Goal: Submit feedback/report problem: Submit feedback/report problem

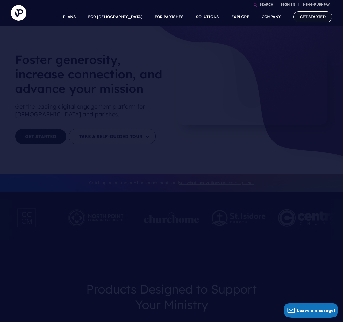
click at [303, 17] on link "GET STARTED" at bounding box center [312, 16] width 39 height 11
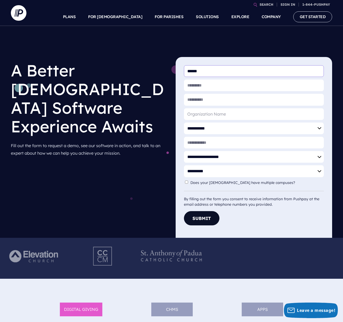
type input "*******"
type input "**********"
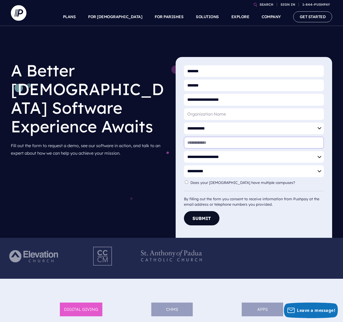
type input "**********"
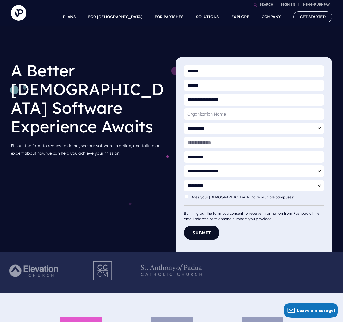
type input "*******"
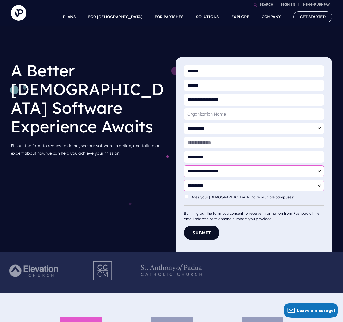
select select "**********"
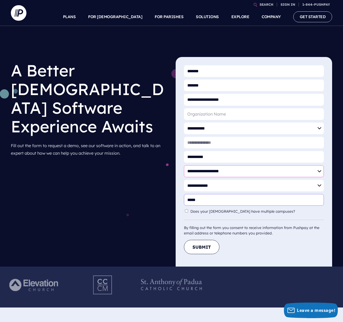
type input "*****"
click at [196, 247] on button "Submit" at bounding box center [201, 247] width 35 height 14
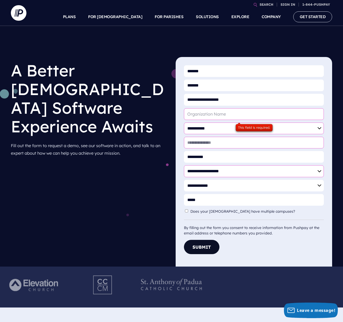
click at [313, 113] on input "* Organization Name" at bounding box center [254, 114] width 140 height 12
click at [200, 116] on input "* Organization Name" at bounding box center [254, 114] width 140 height 12
click at [251, 128] on div "This field is required." at bounding box center [254, 127] width 37 height 7
click at [245, 129] on div "This field is required." at bounding box center [254, 127] width 37 height 7
click at [242, 116] on input "* Organization Name" at bounding box center [254, 114] width 140 height 12
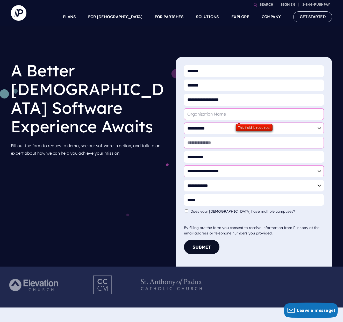
click at [316, 114] on input "* Organization Name" at bounding box center [254, 114] width 140 height 12
type input "First Baptist"
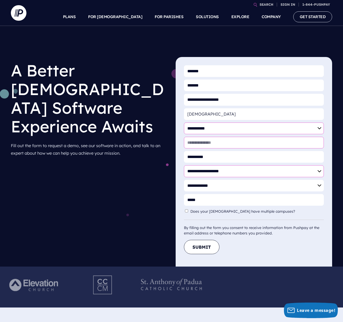
click at [206, 245] on button "Submit" at bounding box center [201, 247] width 35 height 14
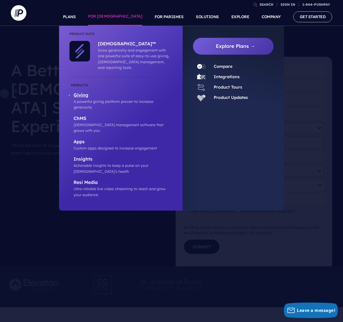
click at [79, 92] on p "Giving" at bounding box center [123, 95] width 99 height 6
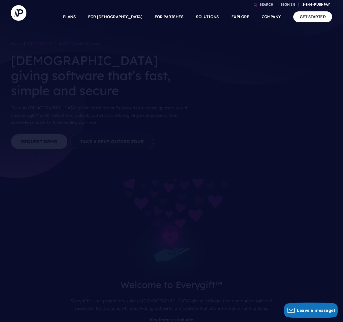
scroll to position [2, 0]
click at [324, 3] on link "1-844-PUSHPAY" at bounding box center [316, 4] width 32 height 9
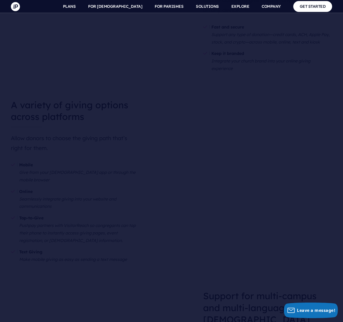
scroll to position [2209, 0]
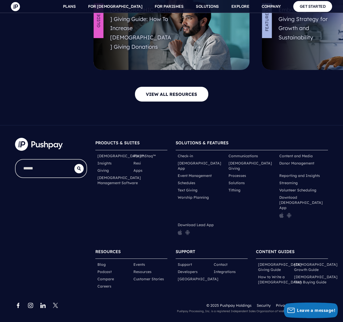
click at [166, 259] on ul "Blog Events Podcast Resources Compare Customer Stories" at bounding box center [131, 274] width 72 height 31
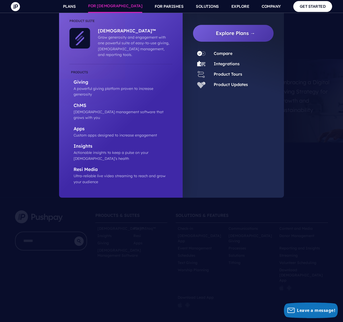
scroll to position [2034, 0]
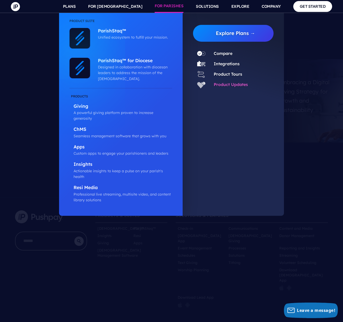
click at [227, 83] on link "Product Updates" at bounding box center [231, 84] width 34 height 5
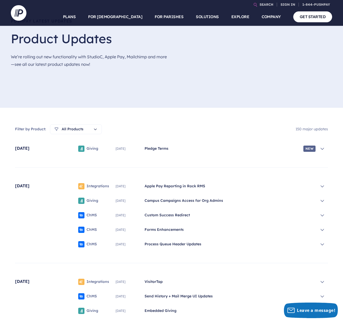
scroll to position [50, 0]
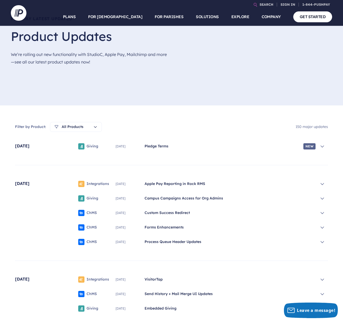
click at [92, 145] on span "Giving" at bounding box center [93, 146] width 12 height 5
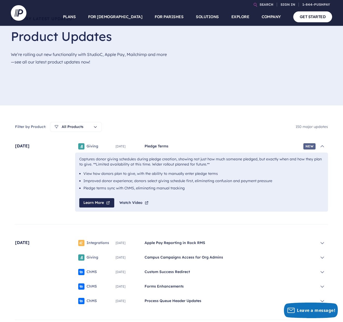
click at [152, 255] on span "Campus Campaigns Access for Org Admins" at bounding box center [230, 257] width 171 height 5
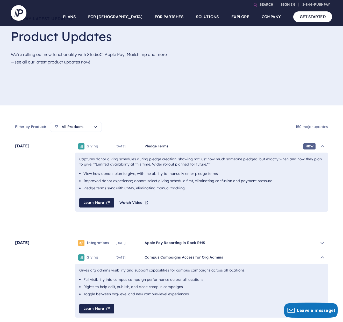
click at [93, 255] on span "Giving" at bounding box center [93, 257] width 12 height 5
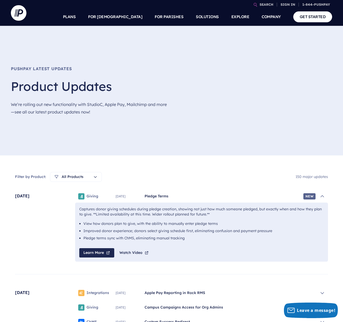
scroll to position [0, 0]
click at [92, 195] on span "Giving" at bounding box center [93, 196] width 12 height 5
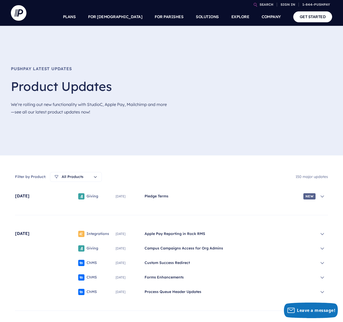
drag, startPoint x: 303, startPoint y: 223, endPoint x: 299, endPoint y: 224, distance: 4.4
click at [306, 195] on span "New" at bounding box center [309, 196] width 12 height 6
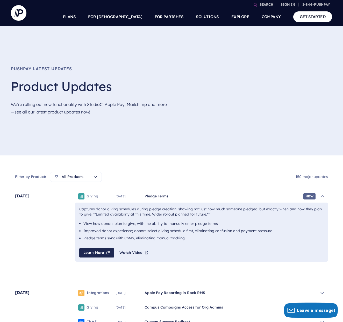
click at [94, 249] on link "Learn More" at bounding box center [96, 252] width 35 height 9
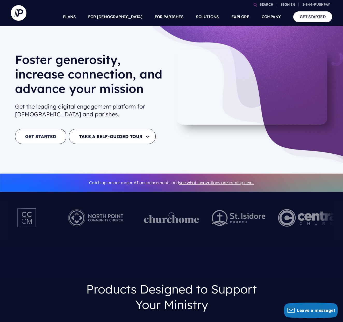
click at [40, 134] on link "GET STARTED" at bounding box center [40, 136] width 51 height 15
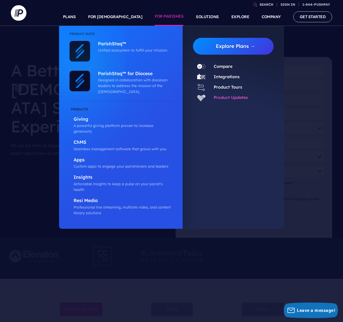
click at [229, 96] on link "Product Updates" at bounding box center [231, 97] width 34 height 5
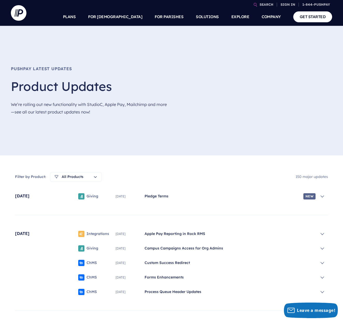
click at [95, 177] on icon at bounding box center [95, 177] width 4 height 4
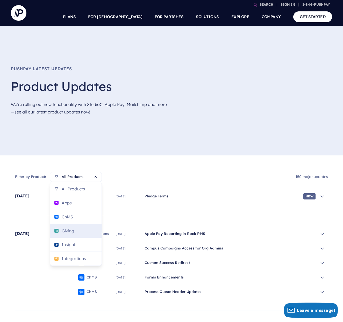
click at [68, 230] on span "Giving" at bounding box center [68, 231] width 12 height 8
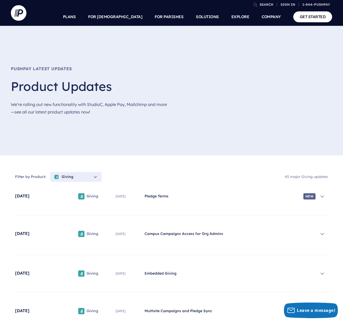
click at [309, 196] on span "New" at bounding box center [309, 196] width 12 height 6
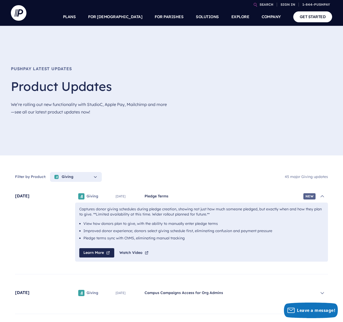
click at [322, 196] on icon at bounding box center [322, 197] width 3 height 2
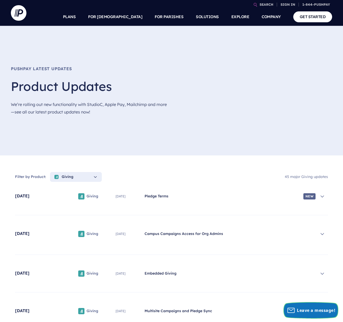
click at [309, 309] on span "Leave a message!" at bounding box center [316, 310] width 38 height 6
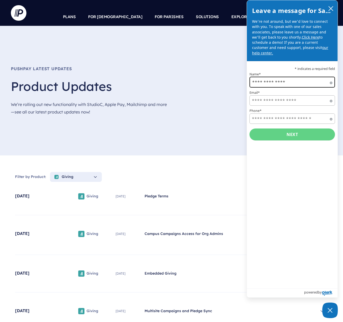
type input "**********"
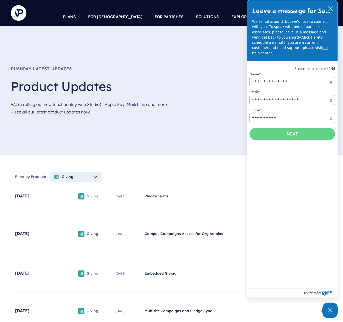
type input "**********"
click at [283, 131] on button "Next" at bounding box center [291, 134] width 85 height 13
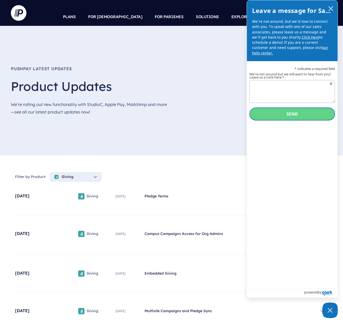
click at [288, 112] on button "Send" at bounding box center [291, 113] width 85 height 13
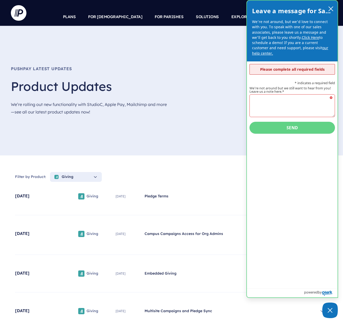
click at [261, 78] on div "* indicates a required field We're not around but we still want to hear from yo…" at bounding box center [291, 106] width 85 height 56
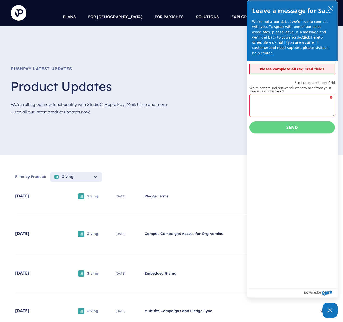
click at [316, 100] on textarea "We're not around but we still want to hear from you! Leave us a note here.*" at bounding box center [291, 105] width 85 height 23
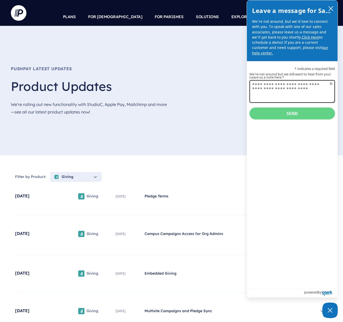
type textarea "**********"
click at [275, 114] on button "Send" at bounding box center [291, 113] width 85 height 13
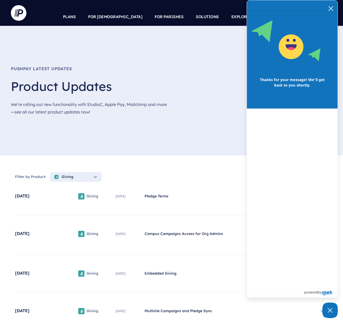
scroll to position [0, 0]
click at [329, 7] on icon "close chatbox" at bounding box center [331, 8] width 4 height 4
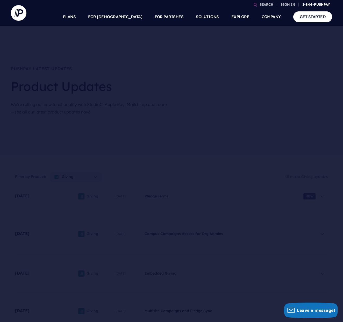
scroll to position [0, 0]
click at [310, 17] on link "GET STARTED" at bounding box center [312, 16] width 39 height 11
